Goal: Task Accomplishment & Management: Manage account settings

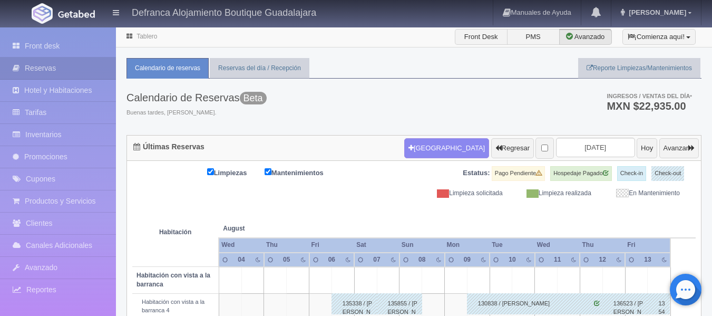
click at [509, 11] on div "Defranca Alojamiento Boutique Guadalajara Manuales de Ayuda Actualizaciones rec…" at bounding box center [356, 13] width 712 height 26
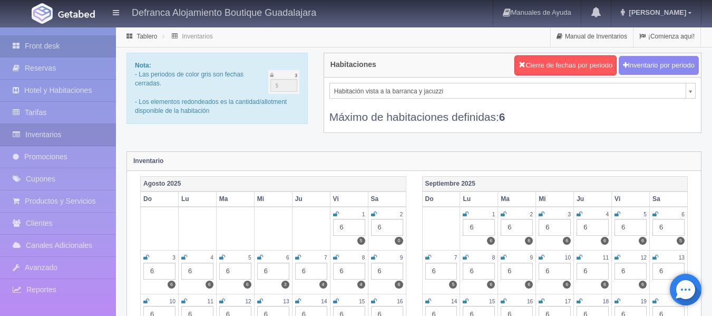
click at [43, 44] on link "Front desk" at bounding box center [58, 46] width 116 height 22
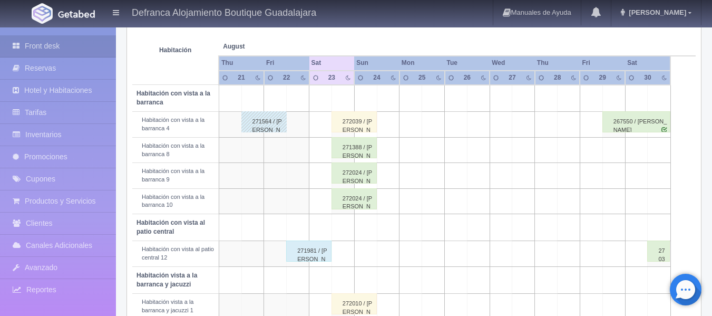
scroll to position [211, 0]
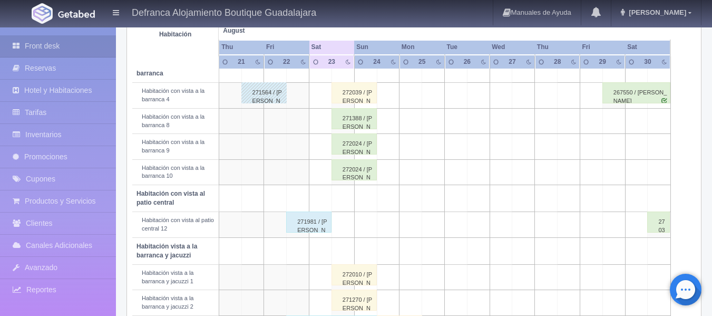
click at [352, 150] on div "272024 / [PERSON_NAME] [PERSON_NAME]" at bounding box center [354, 143] width 45 height 21
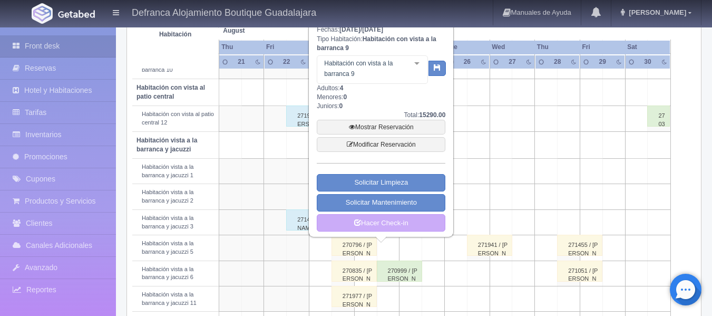
scroll to position [264, 0]
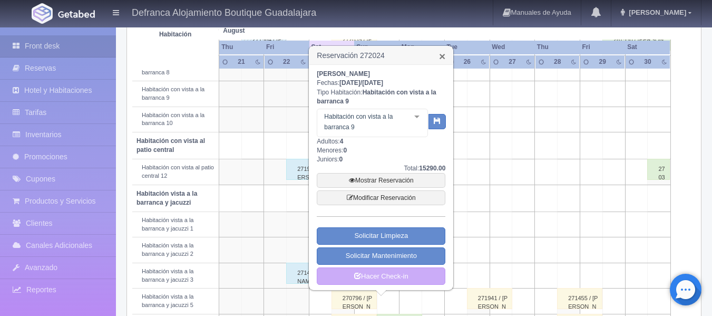
click at [440, 57] on link "×" at bounding box center [442, 56] width 6 height 11
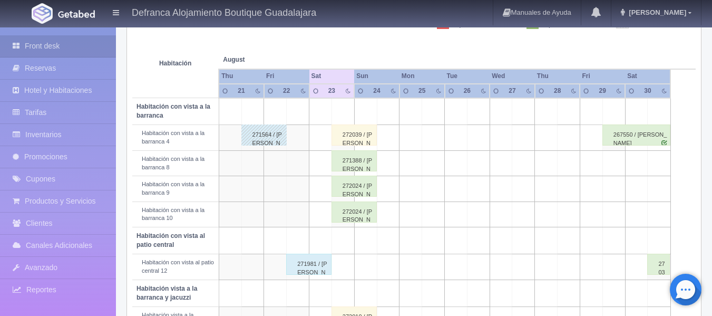
scroll to position [158, 0]
